Goal: Task Accomplishment & Management: Manage account settings

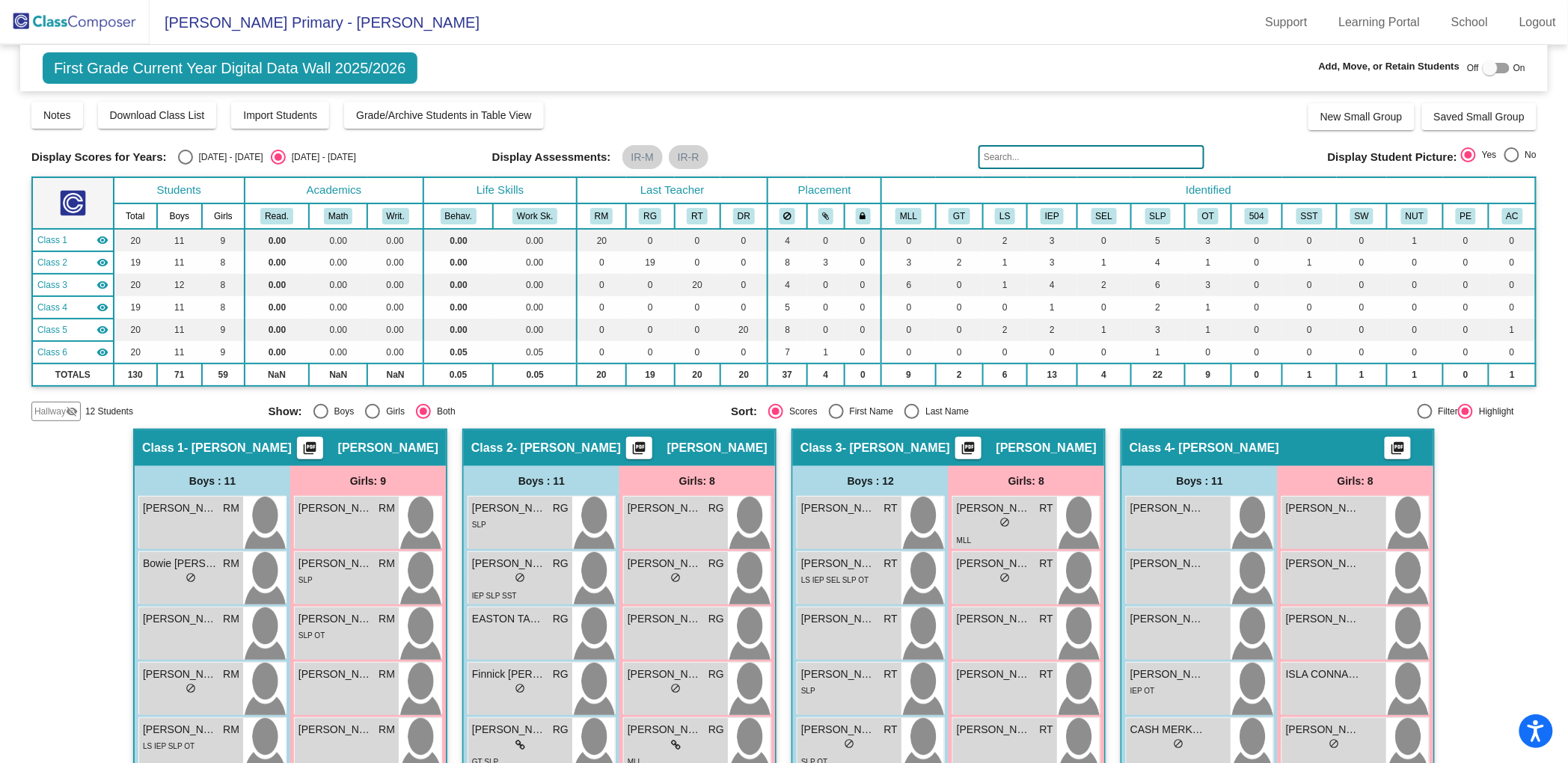
scroll to position [1117, 0]
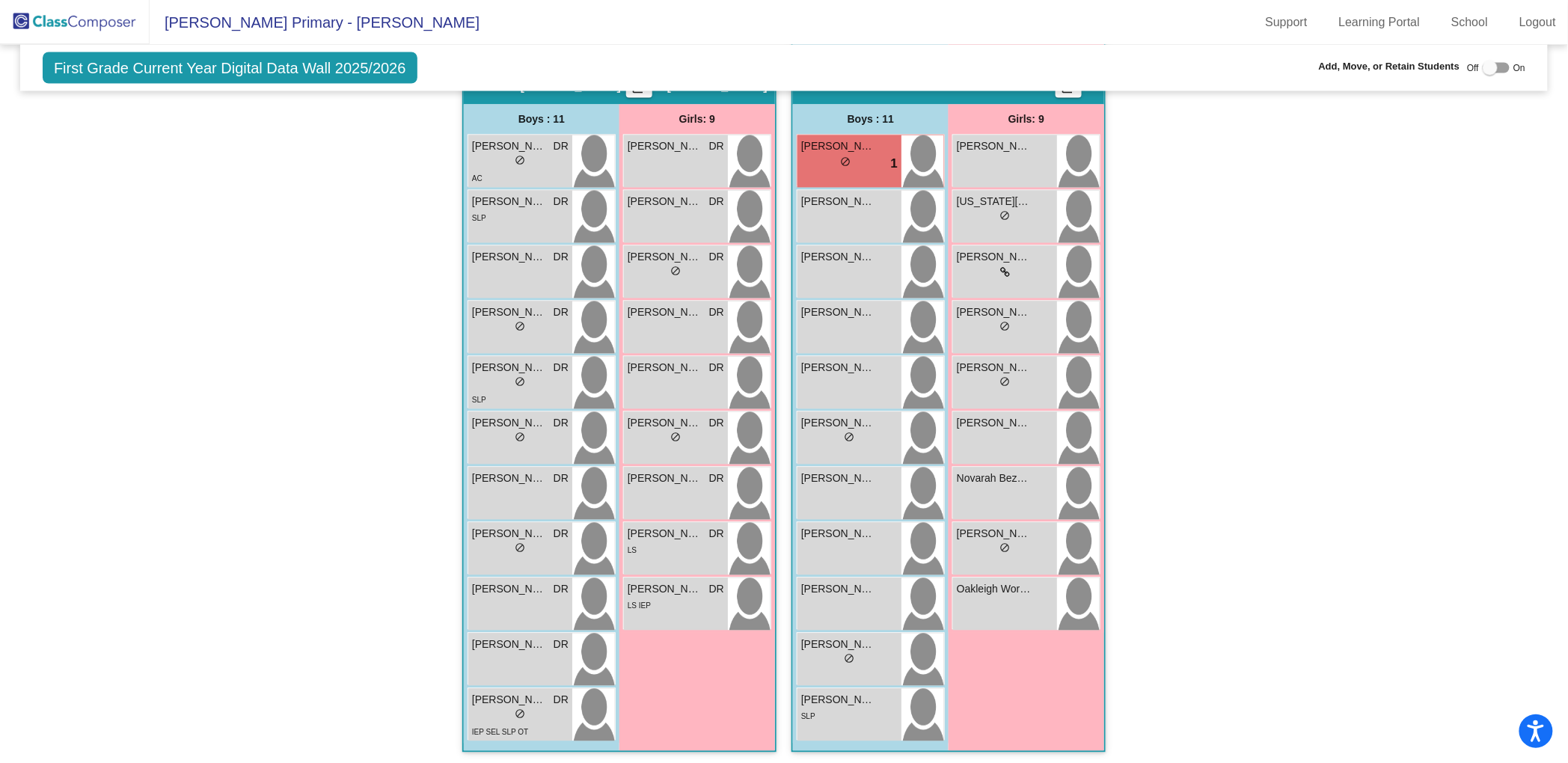
click at [50, 19] on img at bounding box center [75, 22] width 149 height 45
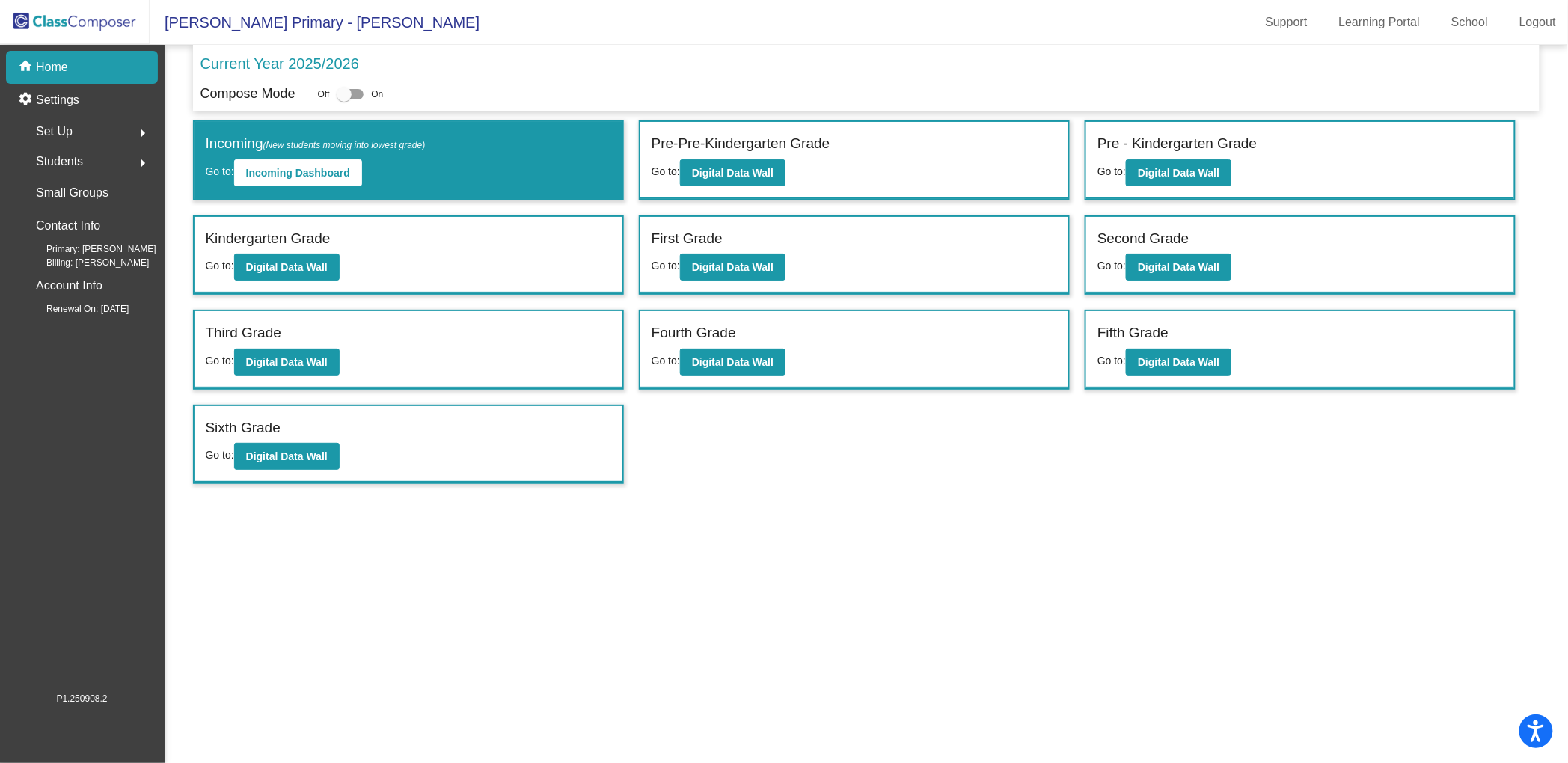
click at [64, 133] on span "Set Up" at bounding box center [54, 131] width 36 height 21
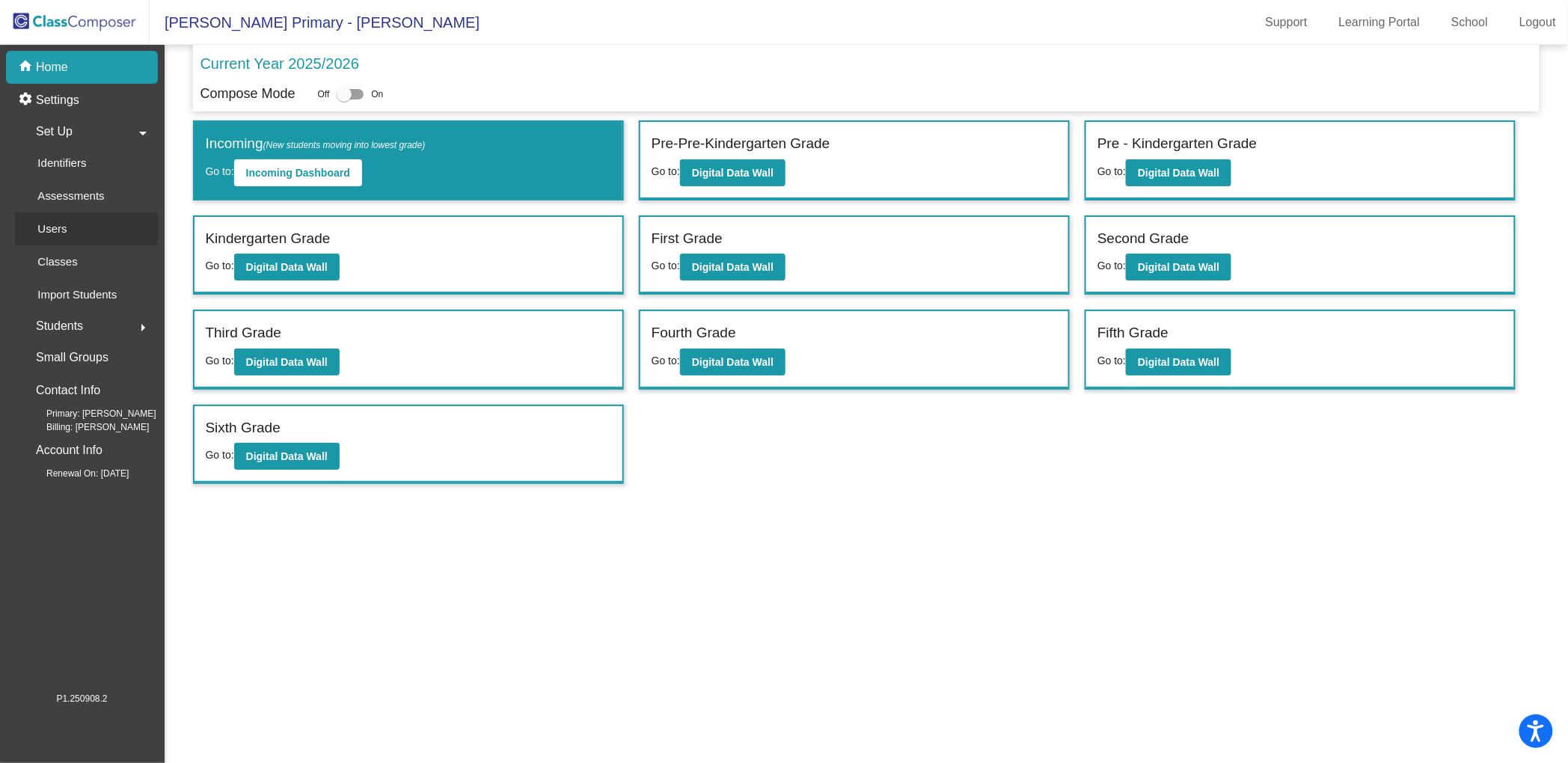
click at [55, 226] on p "Users" at bounding box center [52, 229] width 29 height 18
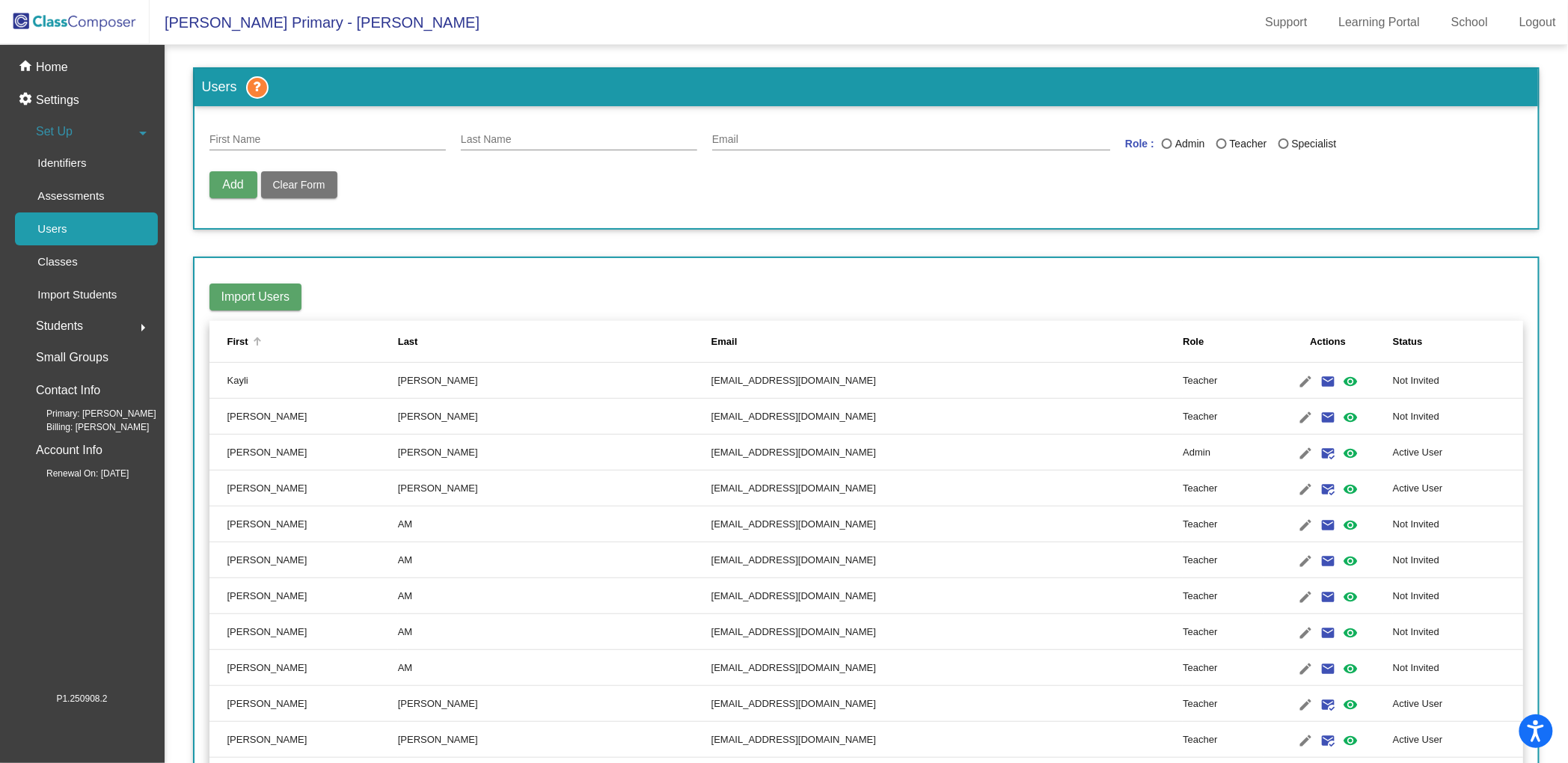
click at [234, 343] on div "First" at bounding box center [237, 342] width 21 height 15
drag, startPoint x: 369, startPoint y: 130, endPoint x: 367, endPoint y: 137, distance: 7.3
click at [369, 132] on div "First Name" at bounding box center [327, 136] width 236 height 29
click at [367, 137] on input "First Name" at bounding box center [327, 139] width 236 height 12
type input "[PERSON_NAME]"
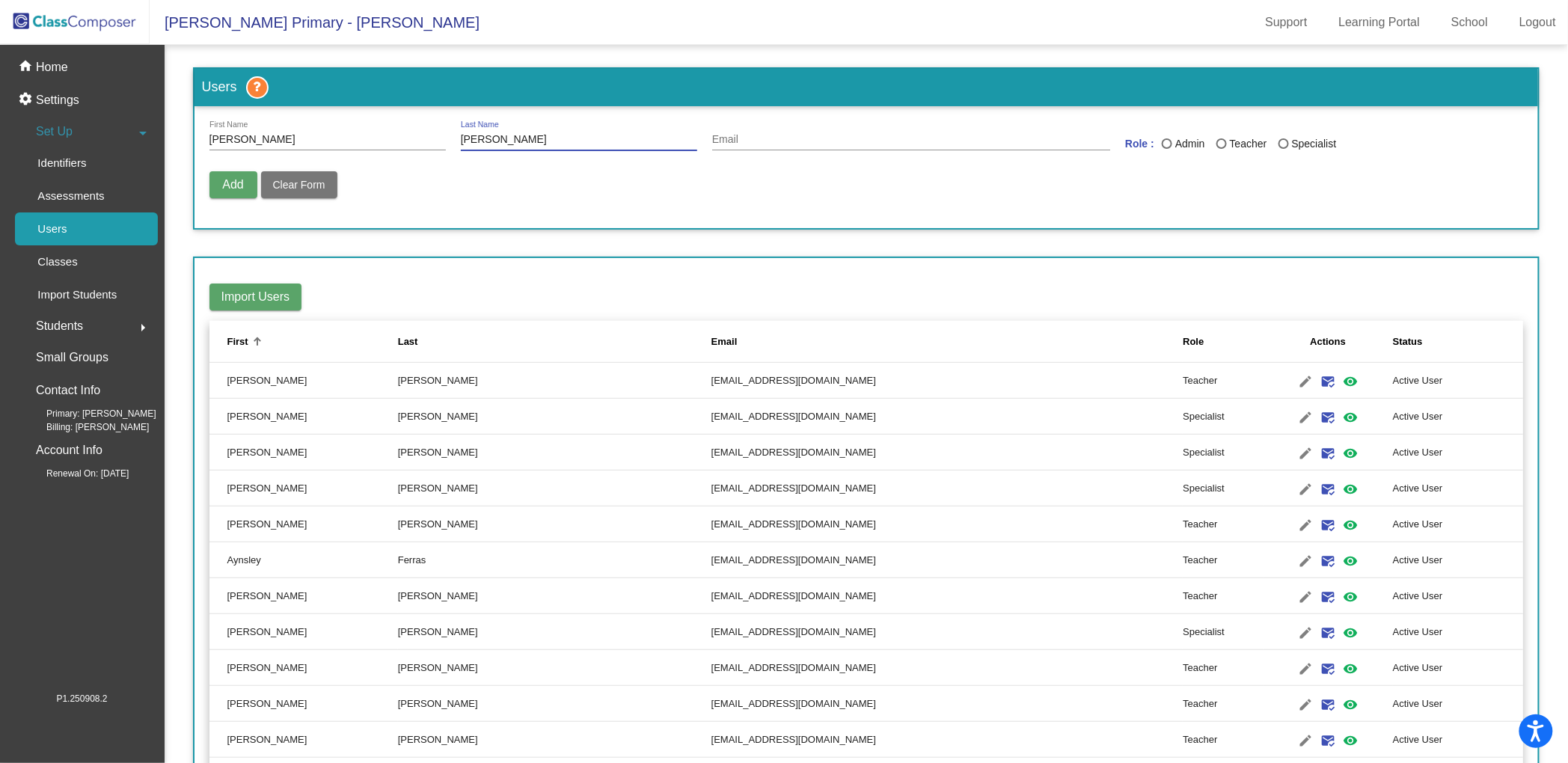
type input "[PERSON_NAME]"
type input "[EMAIL_ADDRESS][DOMAIN_NAME]"
click at [1221, 141] on div "Last Name" at bounding box center [1221, 144] width 11 height 11
click at [1221, 149] on input "Teacher" at bounding box center [1221, 149] width 1 height 1
radio input "true"
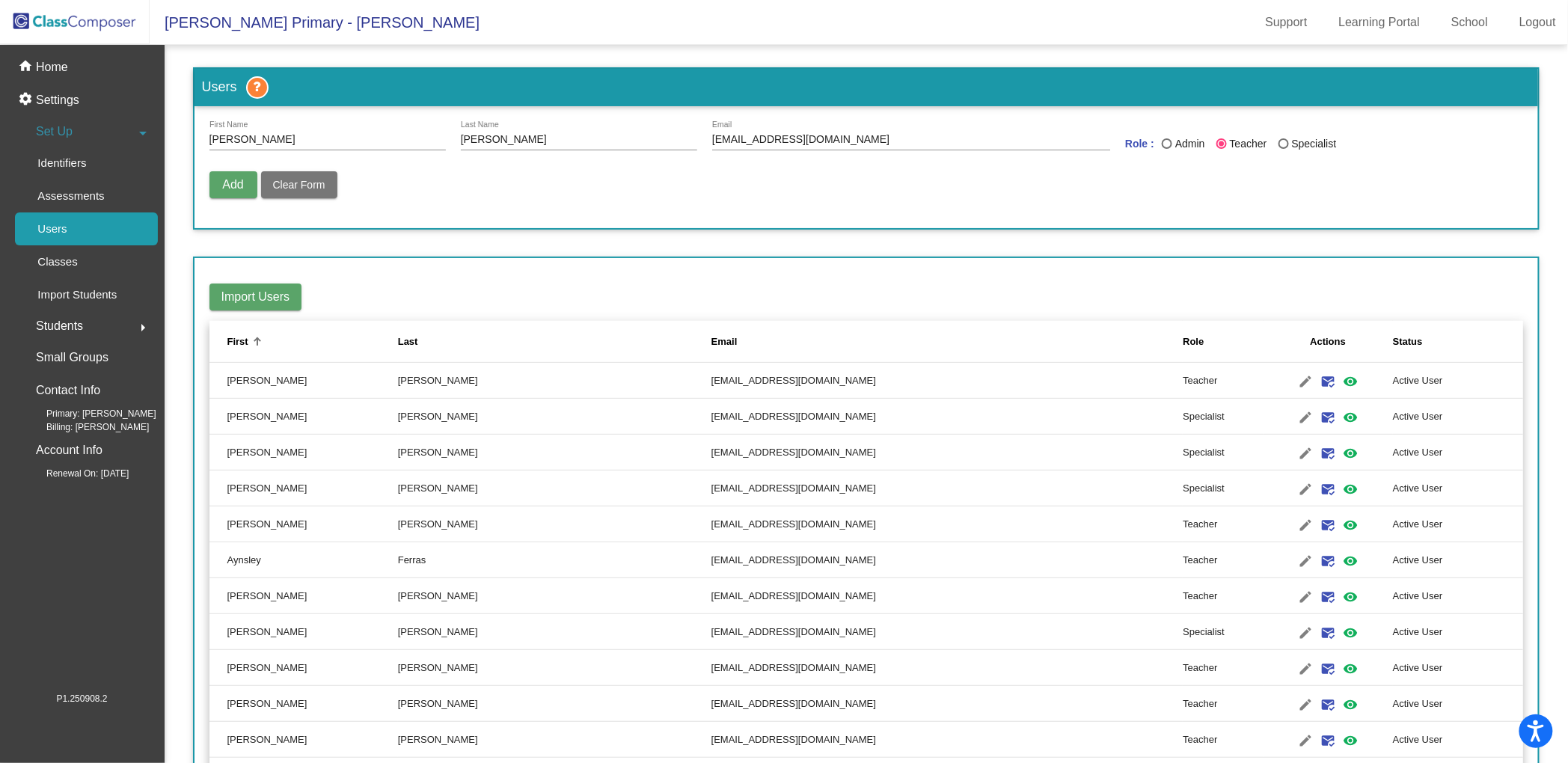
click at [1280, 147] on div "Last Name" at bounding box center [1283, 144] width 11 height 11
click at [1282, 149] on input "Specialist" at bounding box center [1282, 149] width 1 height 1
radio input "true"
click at [222, 186] on span "Add" at bounding box center [232, 185] width 21 height 13
radio input "false"
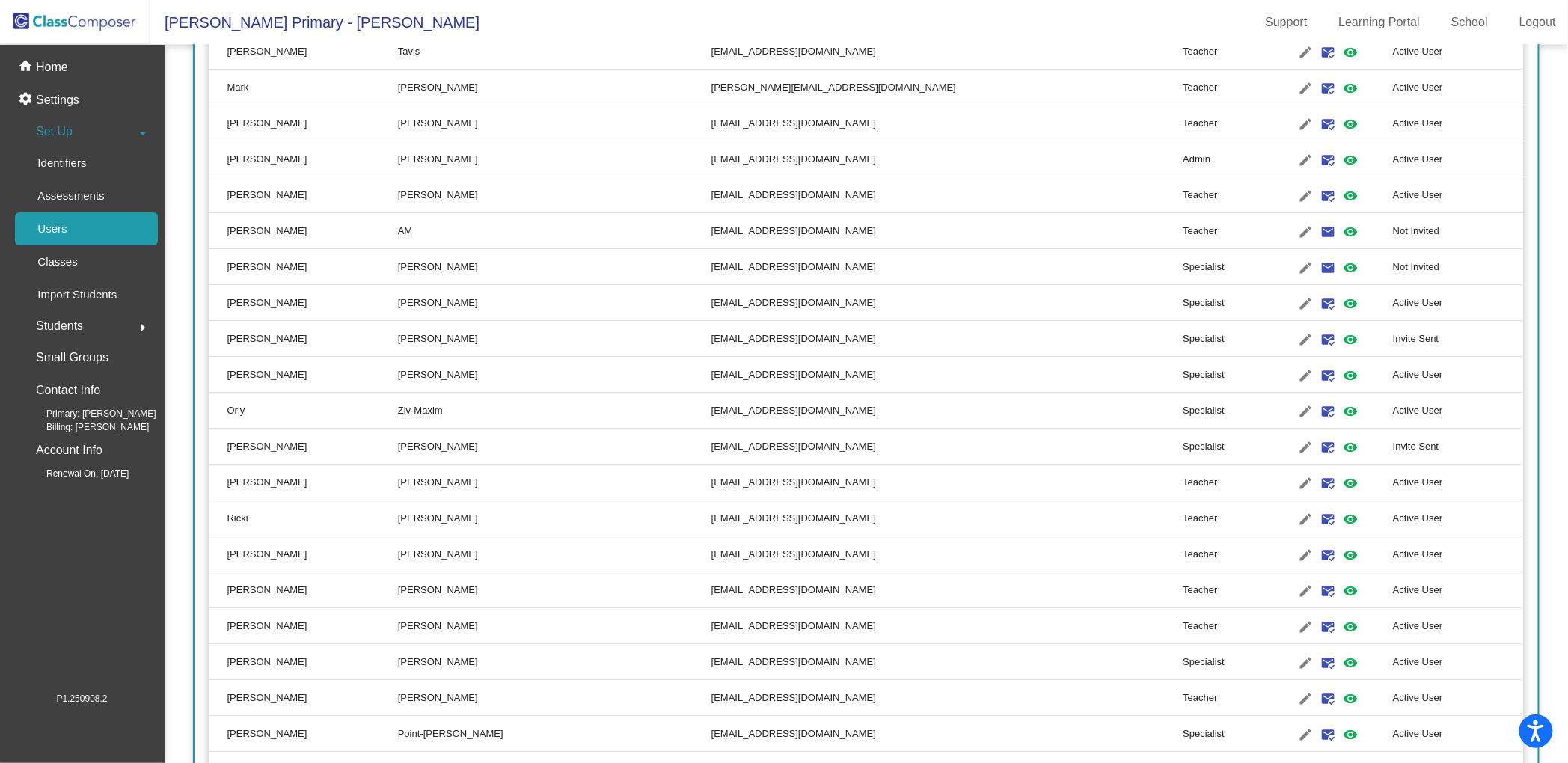
scroll to position [2314, 0]
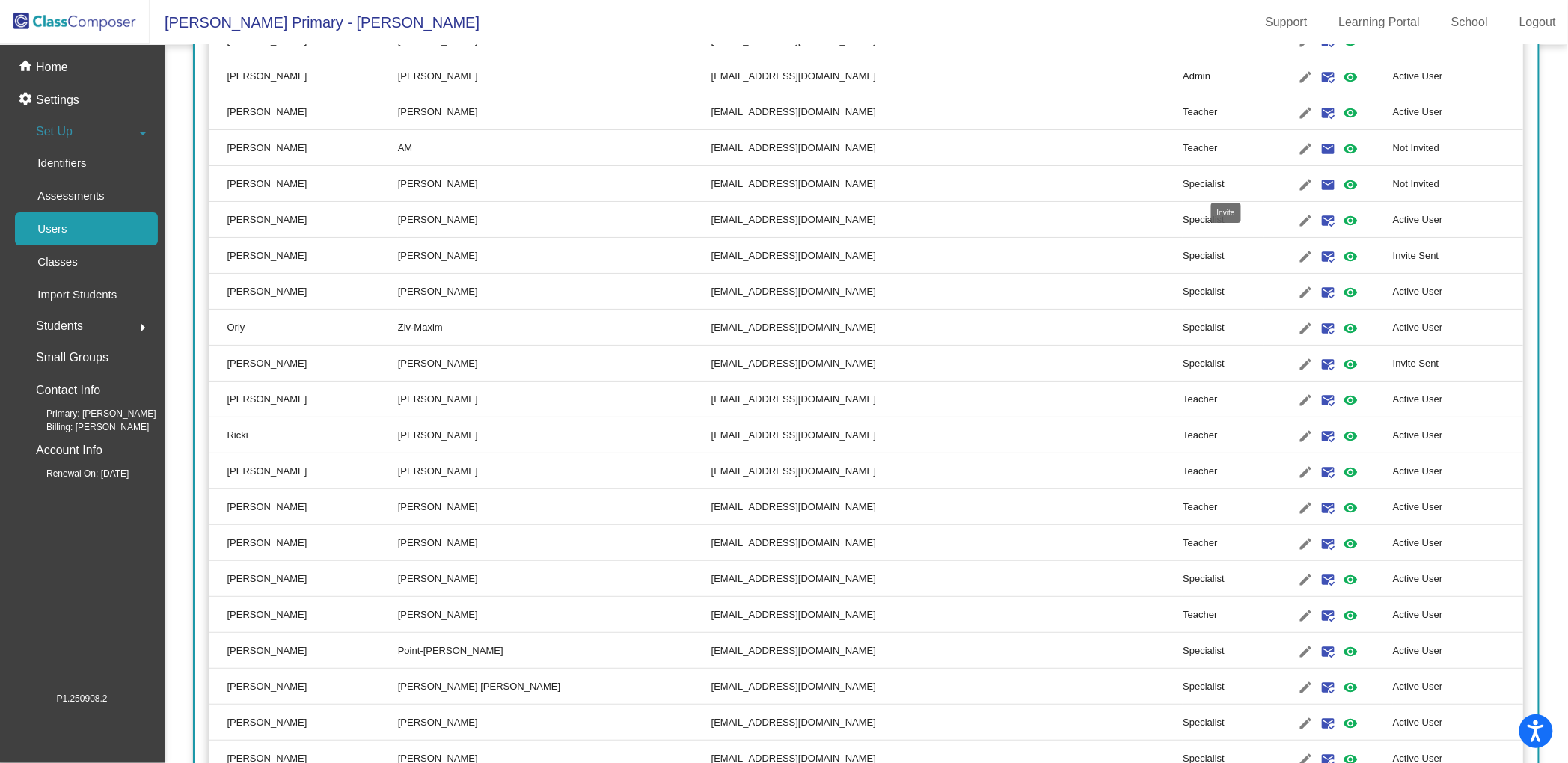
click at [1319, 181] on mat-icon "email" at bounding box center [1328, 185] width 18 height 18
